Goal: Information Seeking & Learning: Learn about a topic

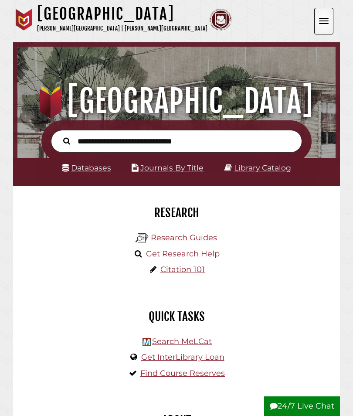
scroll to position [105, 314]
click at [196, 132] on input "text" at bounding box center [176, 141] width 251 height 23
type input "**********"
click at [67, 141] on button "Search" at bounding box center [67, 140] width 16 height 11
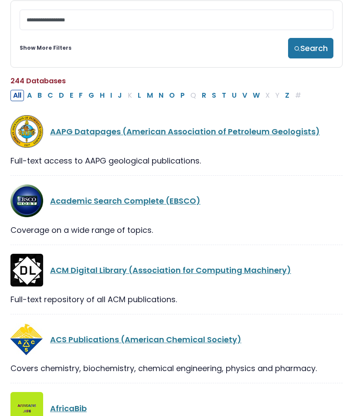
scroll to position [68, 0]
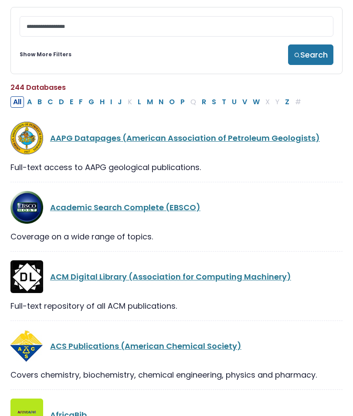
click at [125, 95] on div "244 Databases Clear Filters/Browse All Databases" at bounding box center [176, 88] width 332 height 14
click at [118, 104] on button "J" at bounding box center [120, 101] width 10 height 11
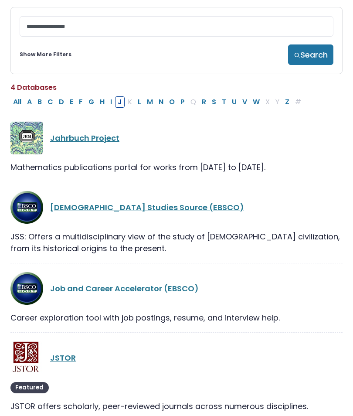
click at [66, 356] on link "JSTOR" at bounding box center [63, 357] width 26 height 11
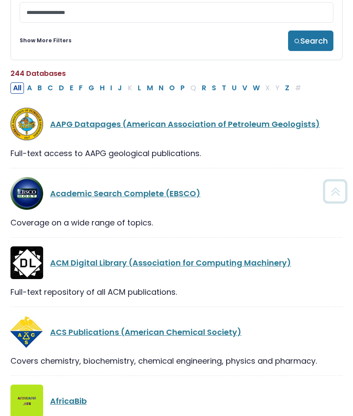
click at [152, 87] on button "M" at bounding box center [149, 88] width 11 height 11
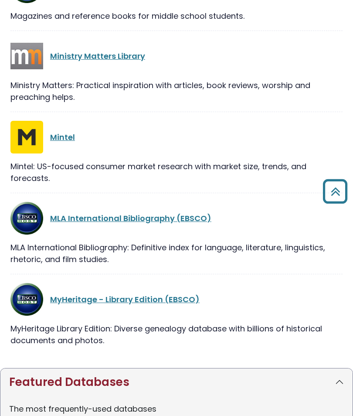
scroll to position [671, 0]
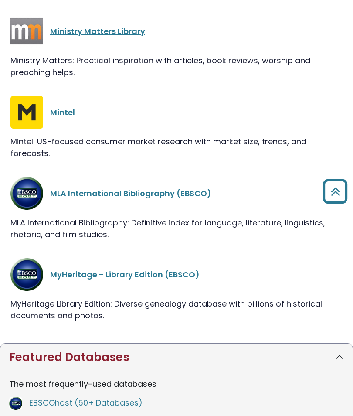
click at [180, 197] on link "MLA International Bibliography (EBSCO)" at bounding box center [130, 193] width 161 height 11
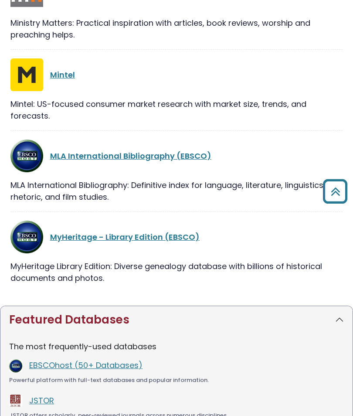
click at [174, 159] on link "MLA International Bibliography (EBSCO)" at bounding box center [130, 155] width 161 height 11
